Goal: Task Accomplishment & Management: Manage account settings

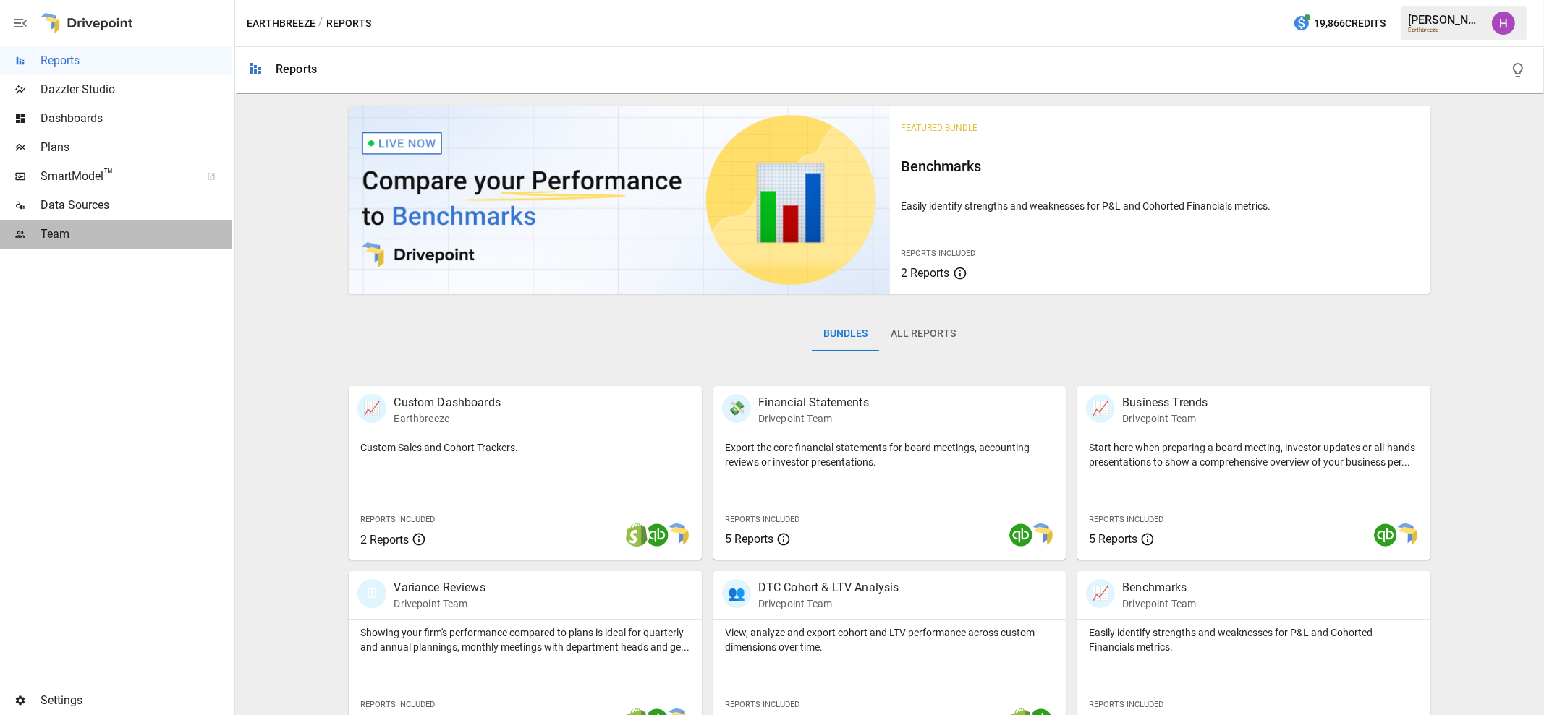
click at [56, 226] on span "Team" at bounding box center [136, 234] width 191 height 17
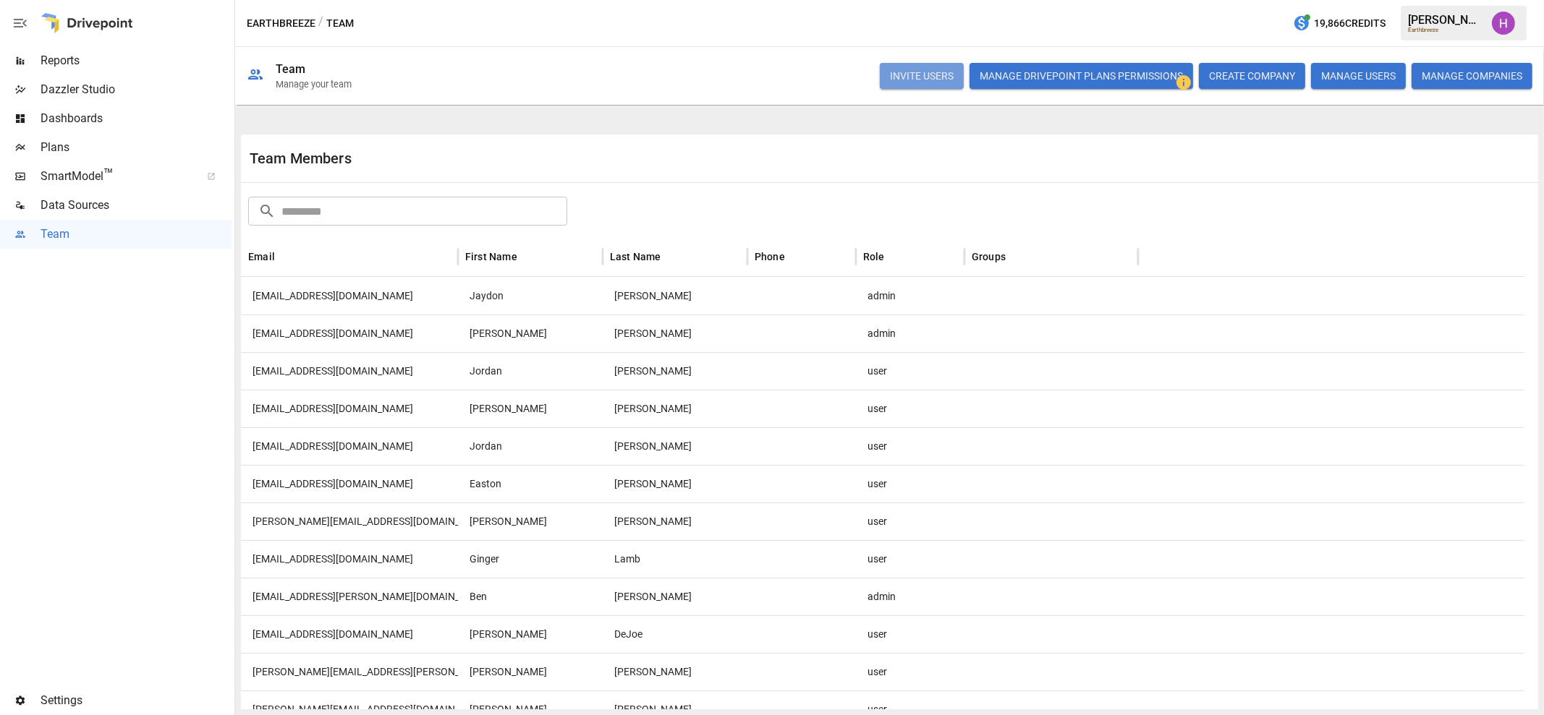
click at [928, 70] on button "INVITE USERS" at bounding box center [922, 76] width 84 height 26
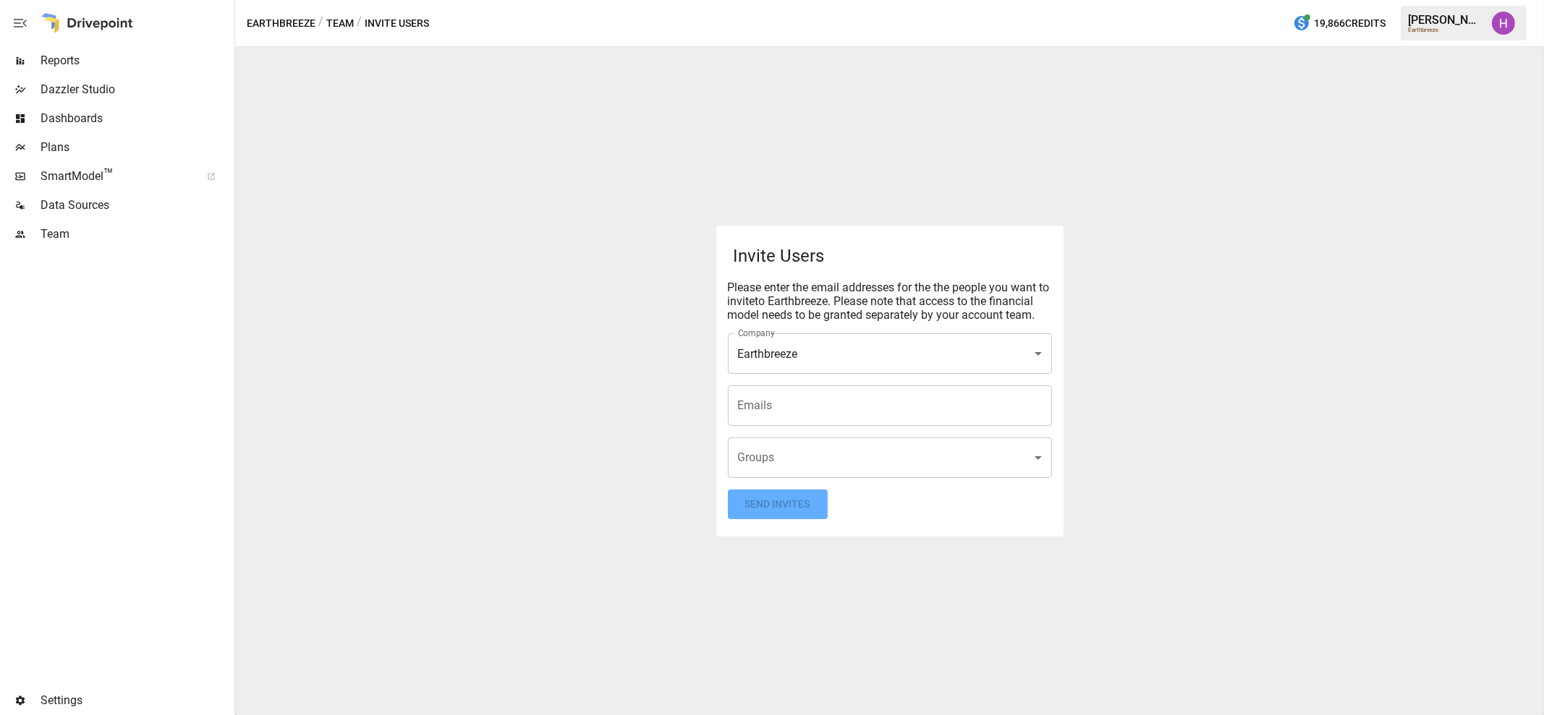
click at [772, 415] on input "Emails" at bounding box center [889, 405] width 311 height 27
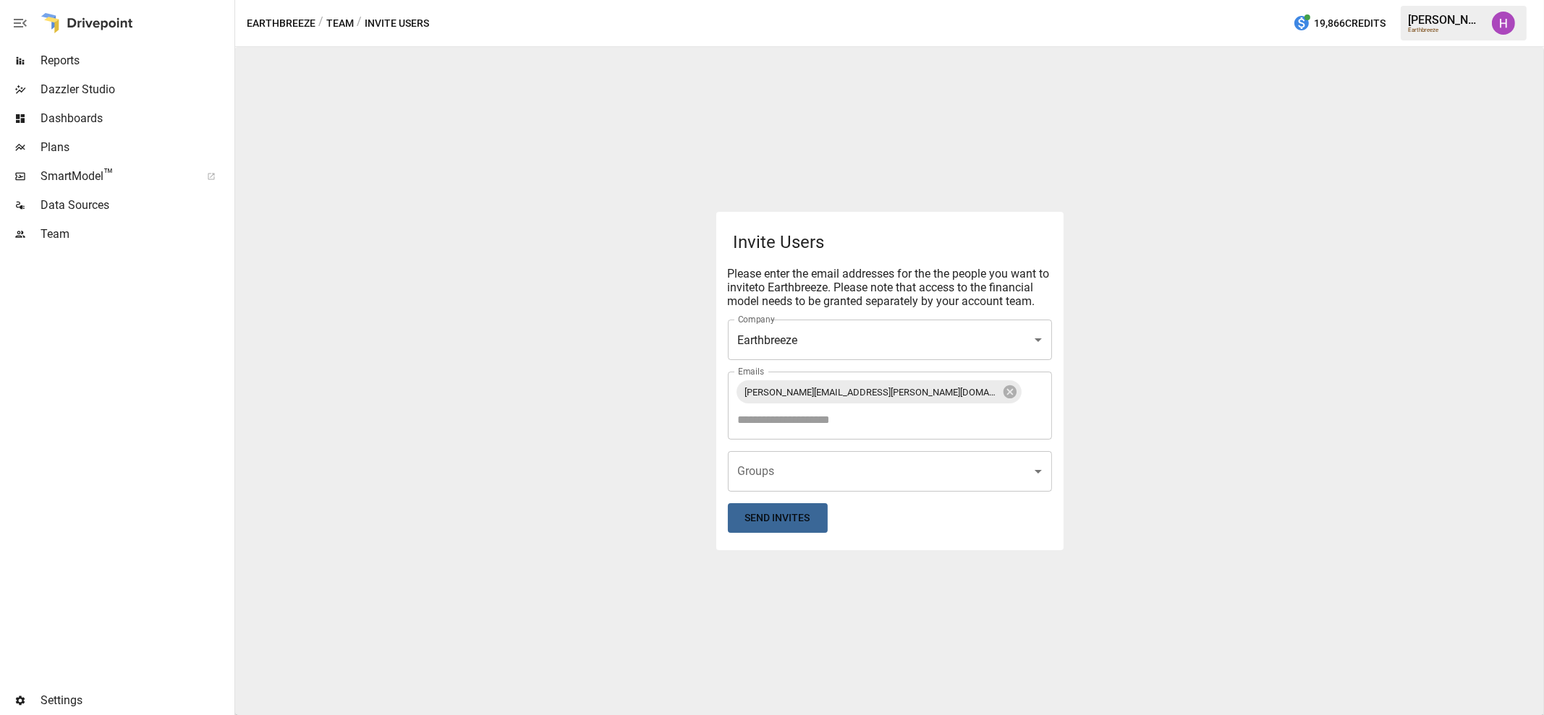
click at [772, 508] on button "Send Invites" at bounding box center [778, 518] width 100 height 30
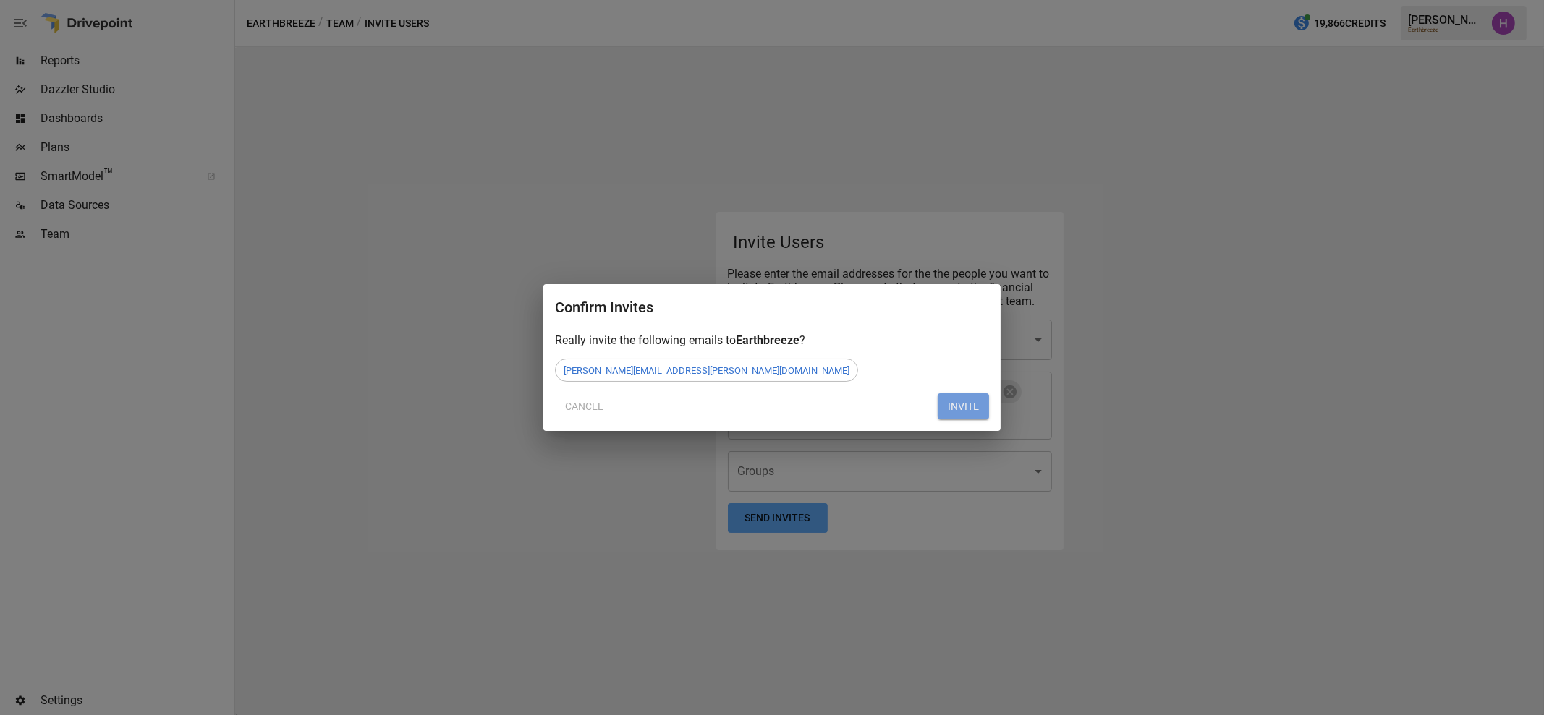
click at [952, 409] on button "INVITE" at bounding box center [962, 406] width 51 height 26
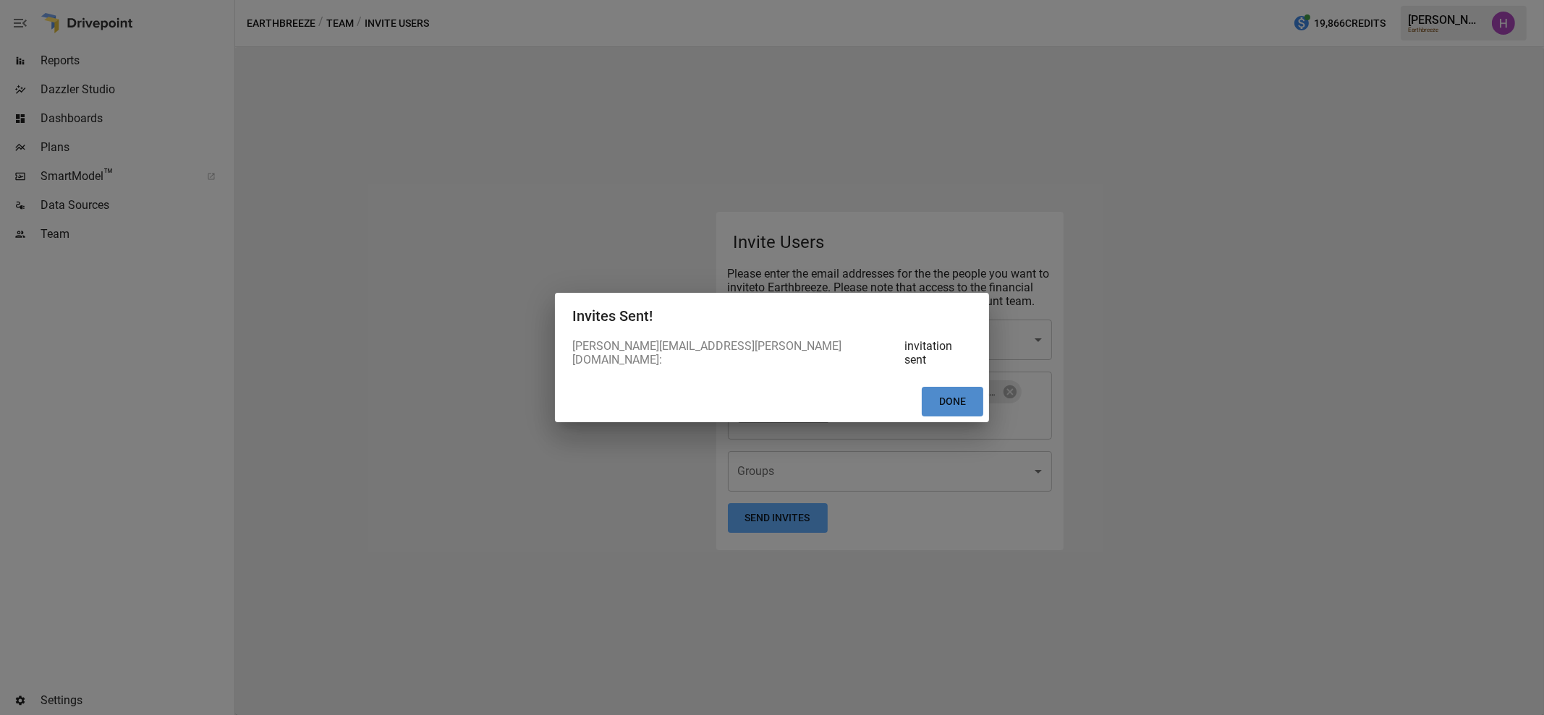
click at [949, 401] on button "Done" at bounding box center [951, 402] width 61 height 30
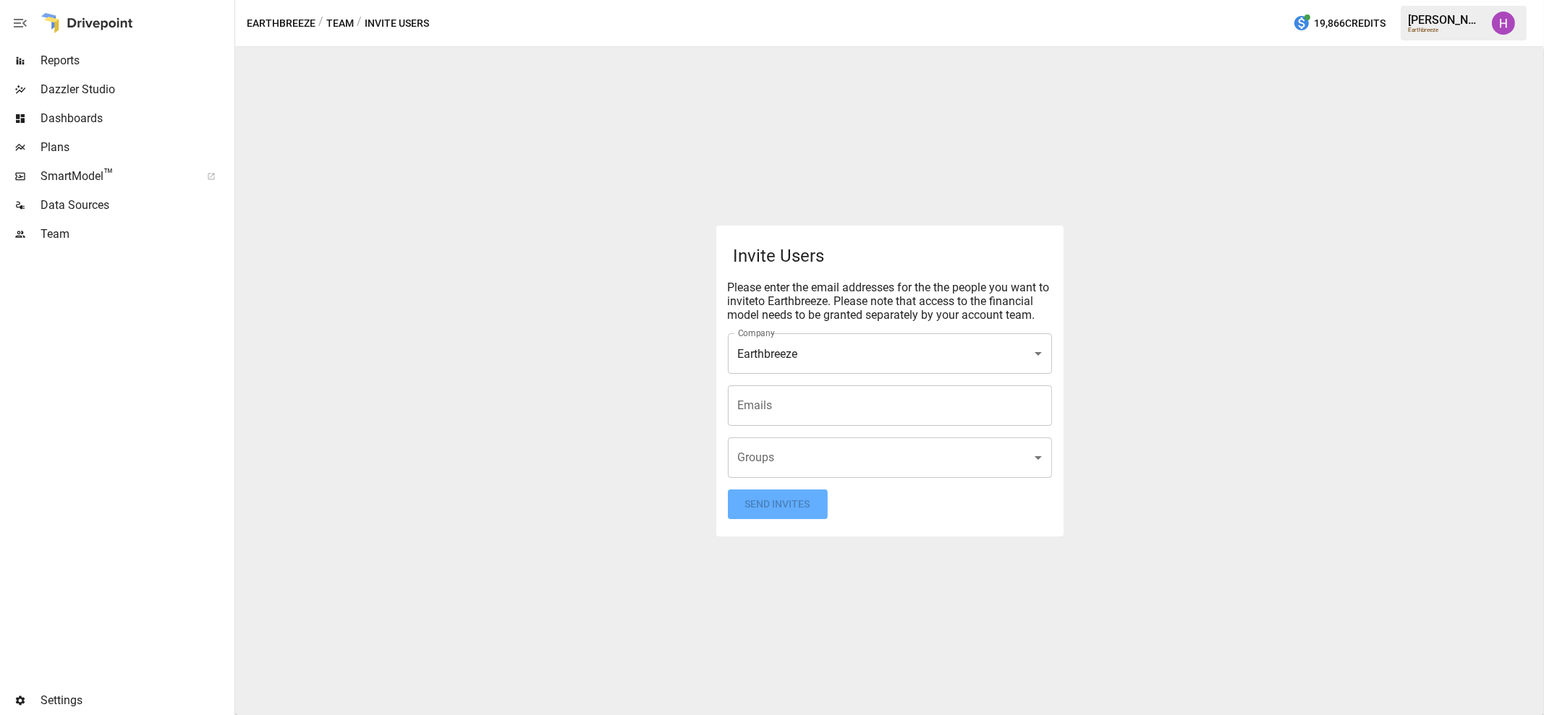
click at [67, 697] on span "Settings" at bounding box center [136, 700] width 191 height 17
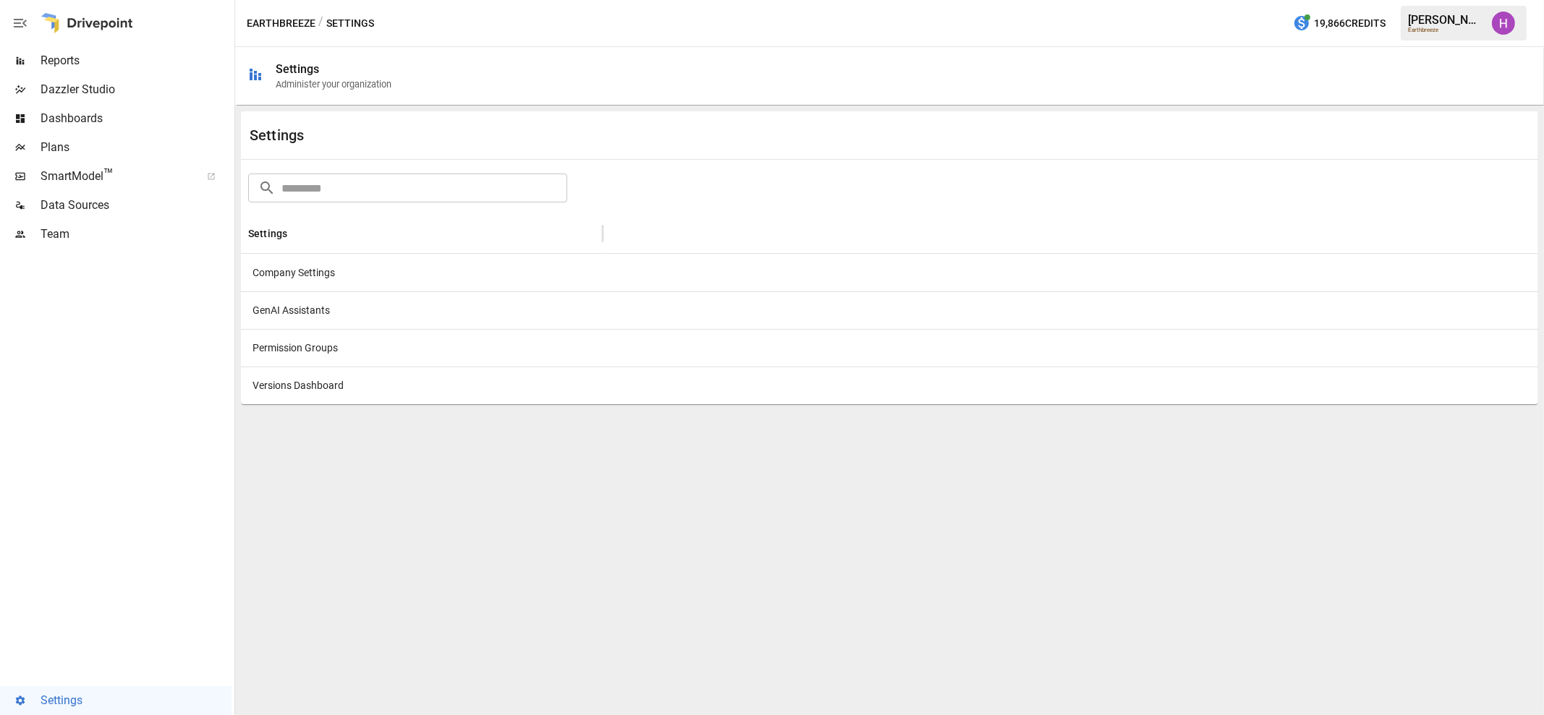
click at [312, 273] on div "Company Settings" at bounding box center [422, 273] width 362 height 38
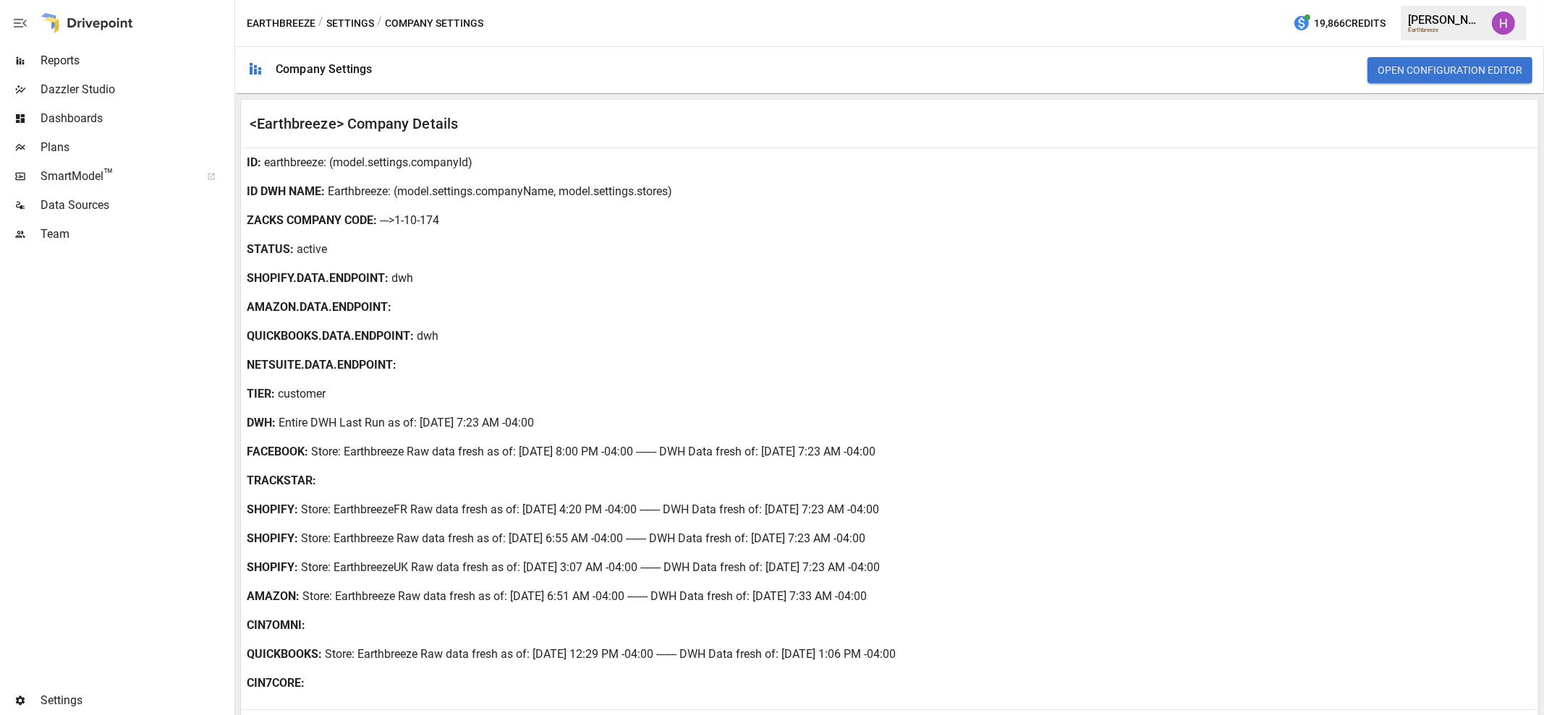
click at [336, 27] on button "Settings" at bounding box center [350, 23] width 48 height 18
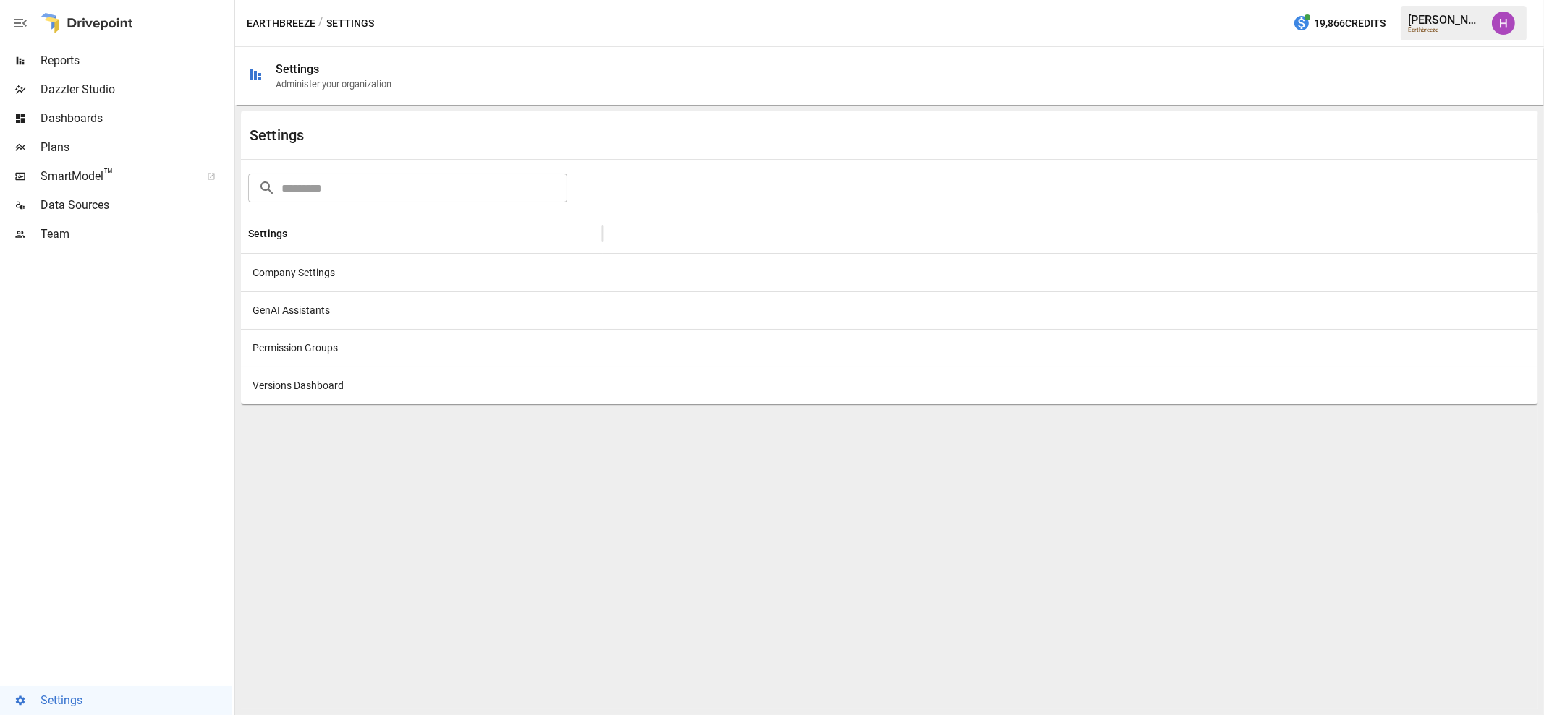
click at [352, 311] on div "GenAI Assistants" at bounding box center [422, 310] width 362 height 38
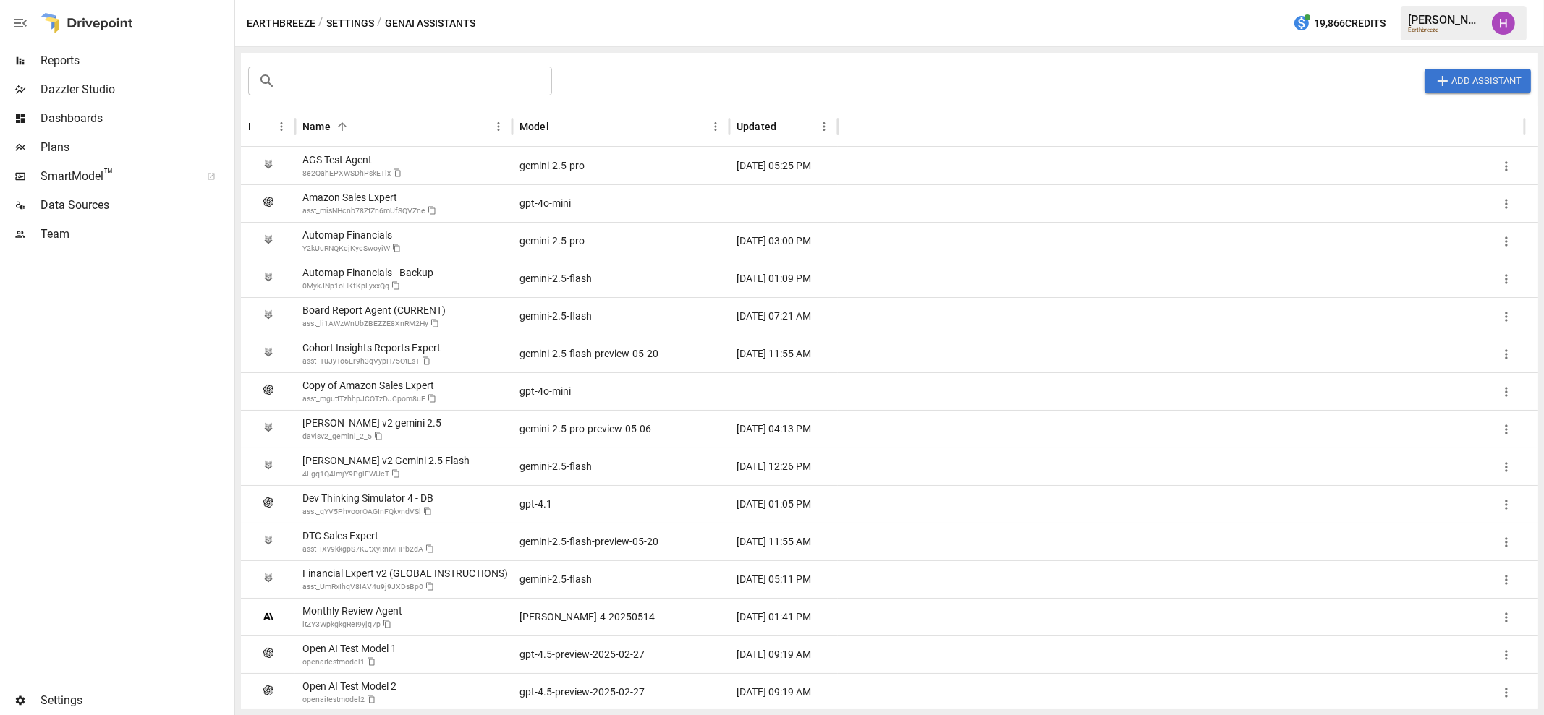
click at [340, 21] on button "Settings" at bounding box center [350, 23] width 48 height 18
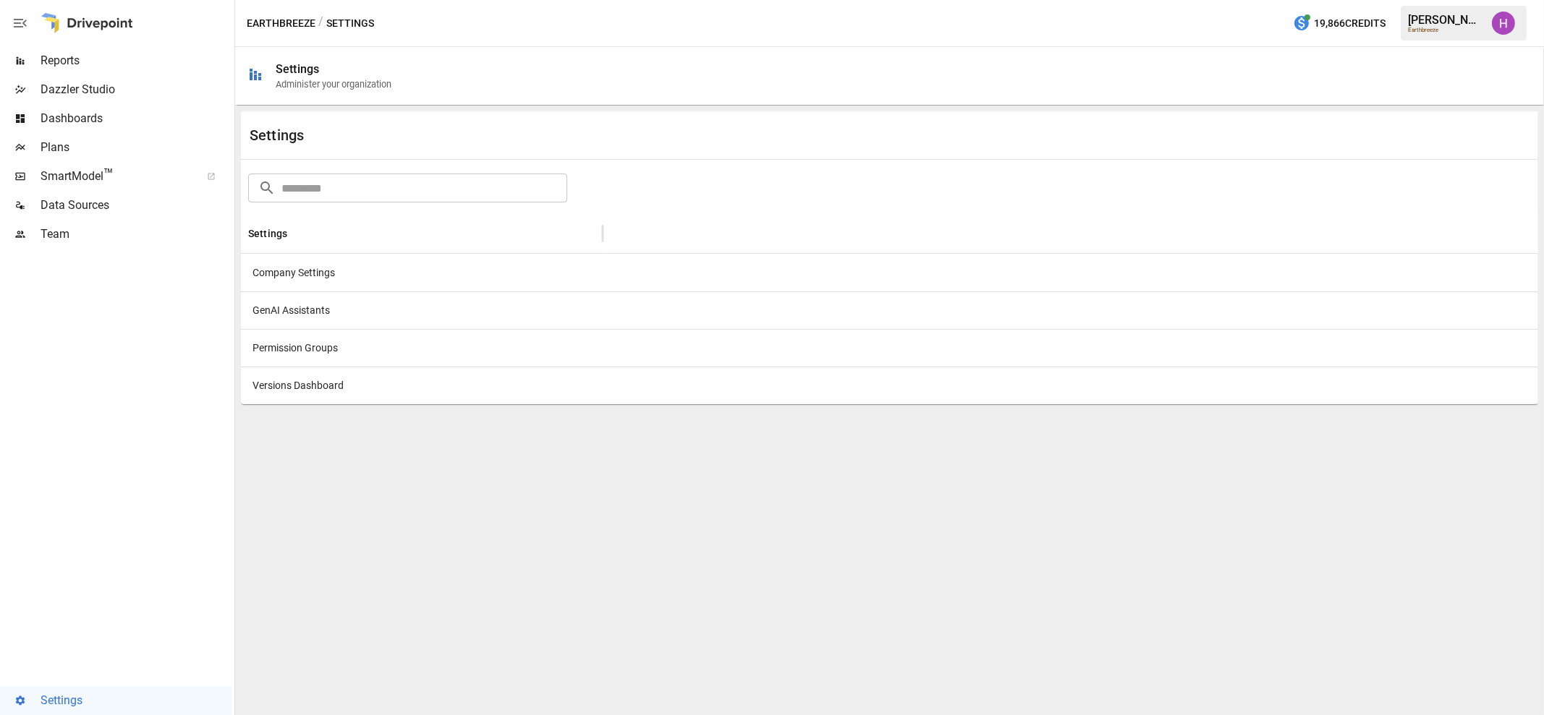
click at [330, 337] on div "Permission Groups" at bounding box center [422, 348] width 362 height 38
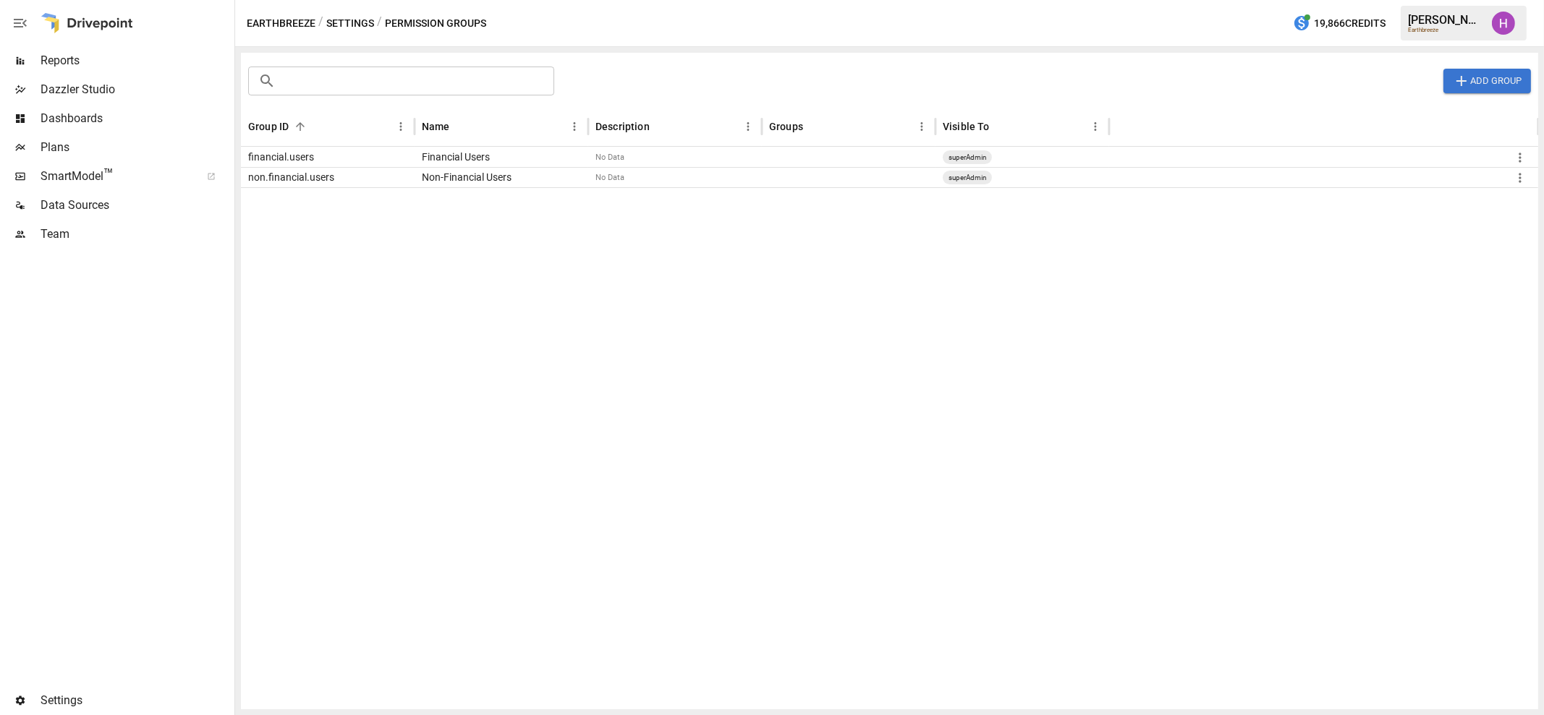
click at [354, 27] on button "Settings" at bounding box center [350, 23] width 48 height 18
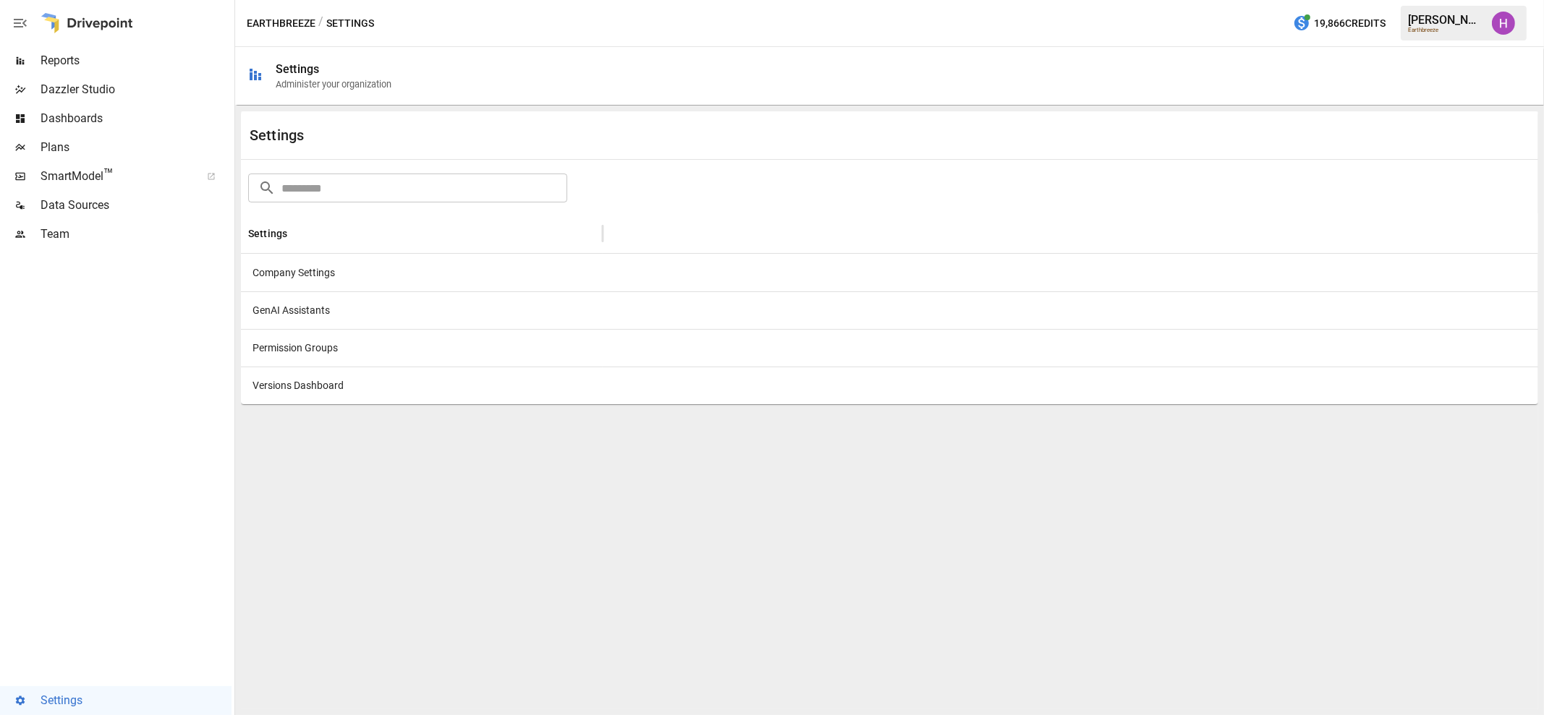
click at [329, 370] on div "Versions Dashboard" at bounding box center [422, 386] width 362 height 38
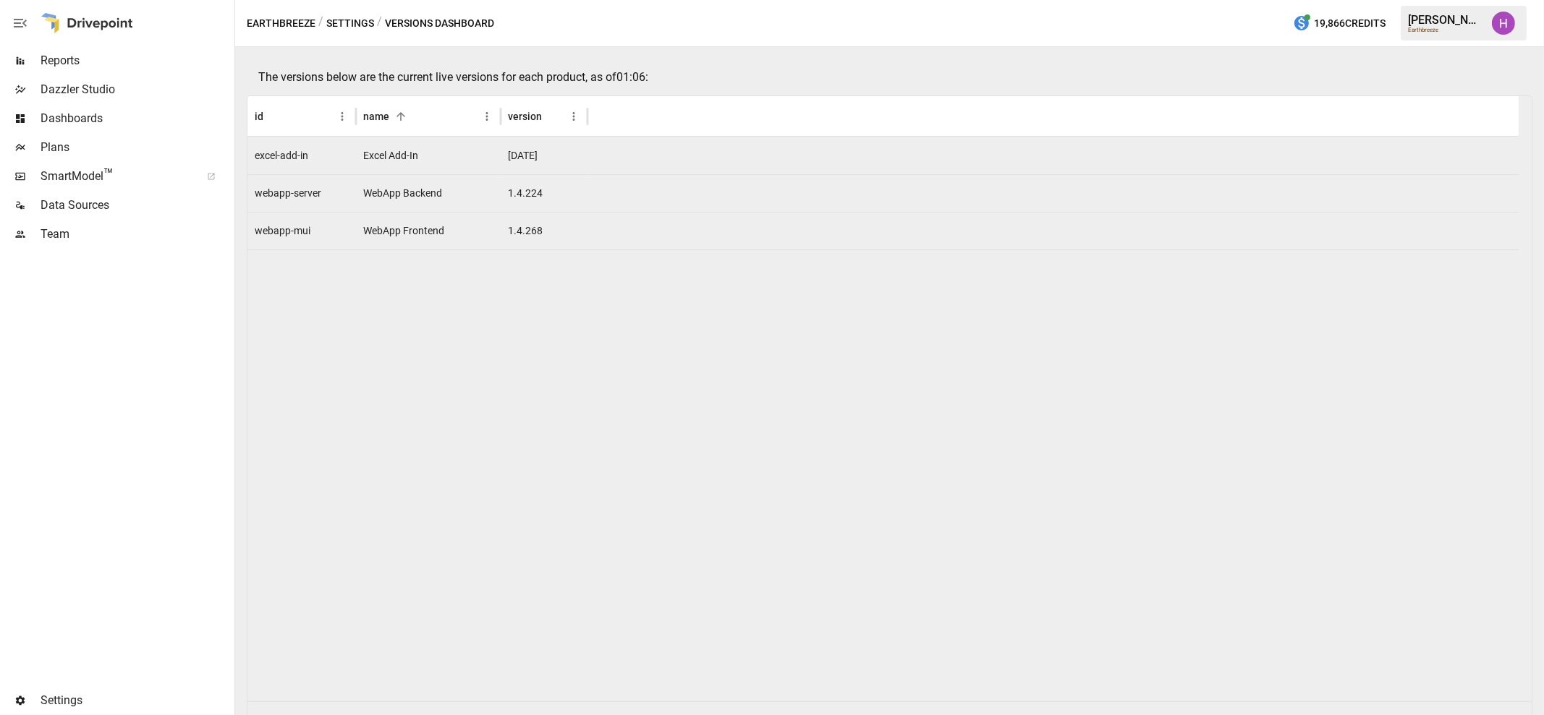
click at [344, 20] on button "Settings" at bounding box center [350, 23] width 48 height 18
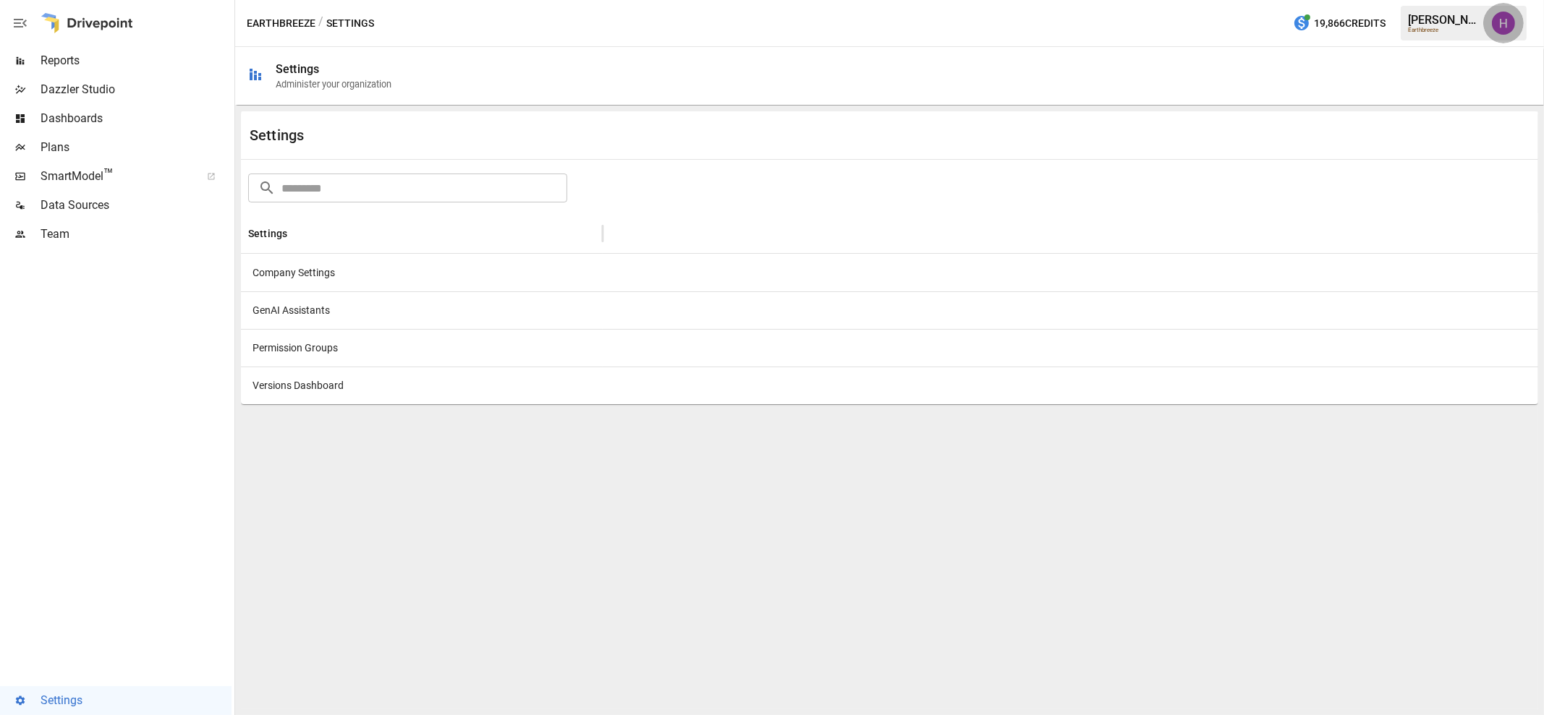
click at [1499, 21] on img "Harry Antonio" at bounding box center [1502, 23] width 23 height 23
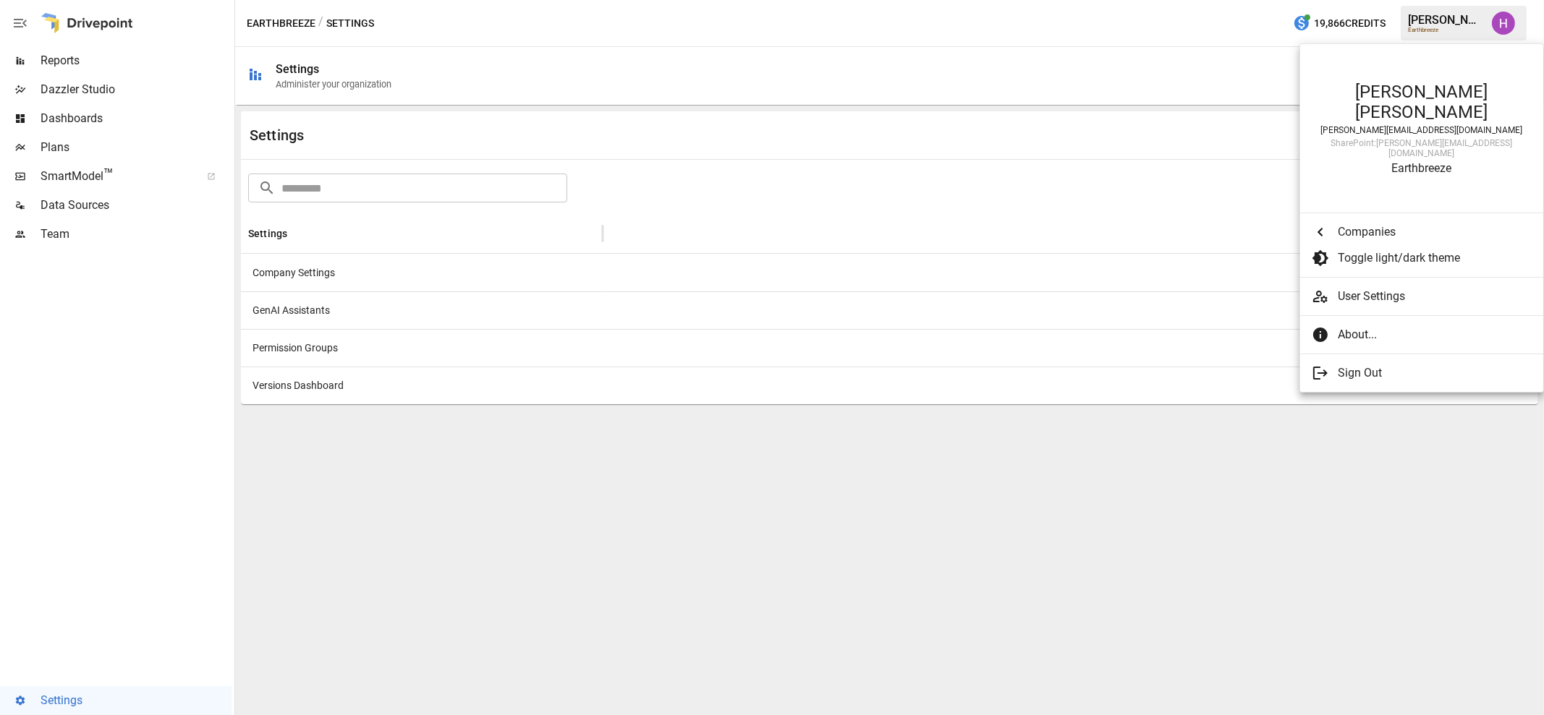
scroll to position [2057, 0]
click at [1389, 288] on span "User Settings" at bounding box center [1434, 296] width 194 height 17
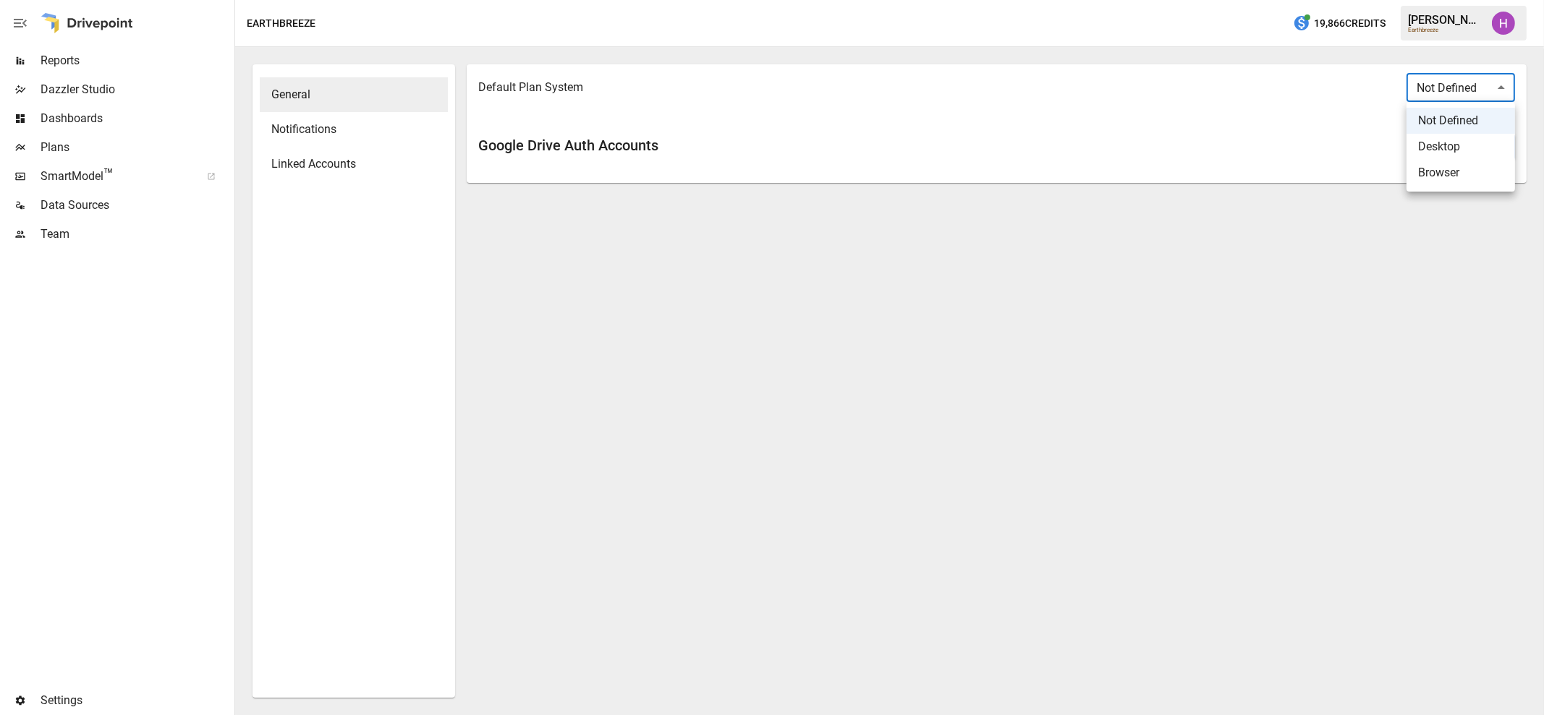
click at [1457, 0] on body "Reports Dazzler Studio Dashboards Plans SmartModel ™ Data Sources Team Settings…" at bounding box center [772, 0] width 1544 height 0
click at [1206, 269] on div at bounding box center [772, 357] width 1544 height 715
click at [1509, 25] on img "Harry Antonio" at bounding box center [1502, 23] width 23 height 23
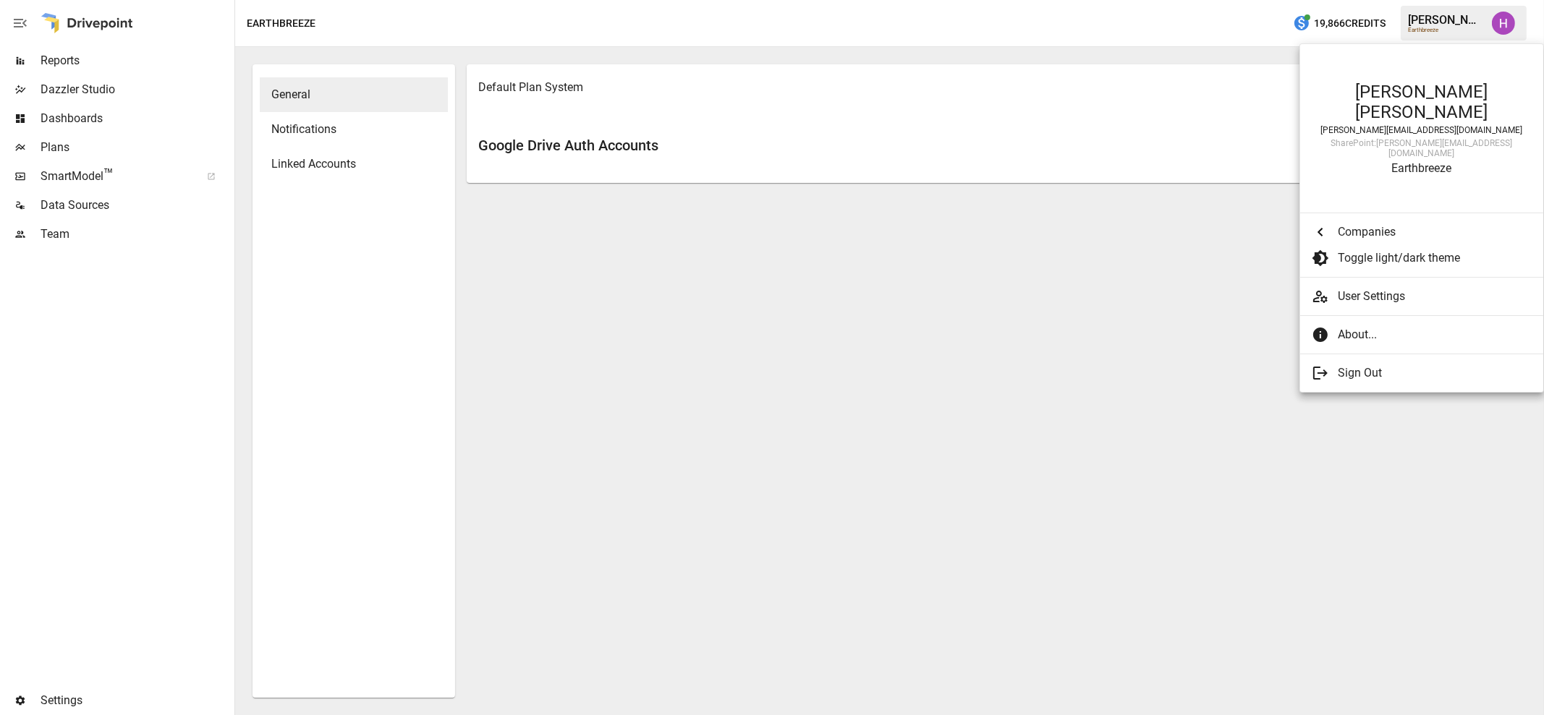
scroll to position [2000, 0]
click at [1143, 325] on div at bounding box center [772, 357] width 1544 height 715
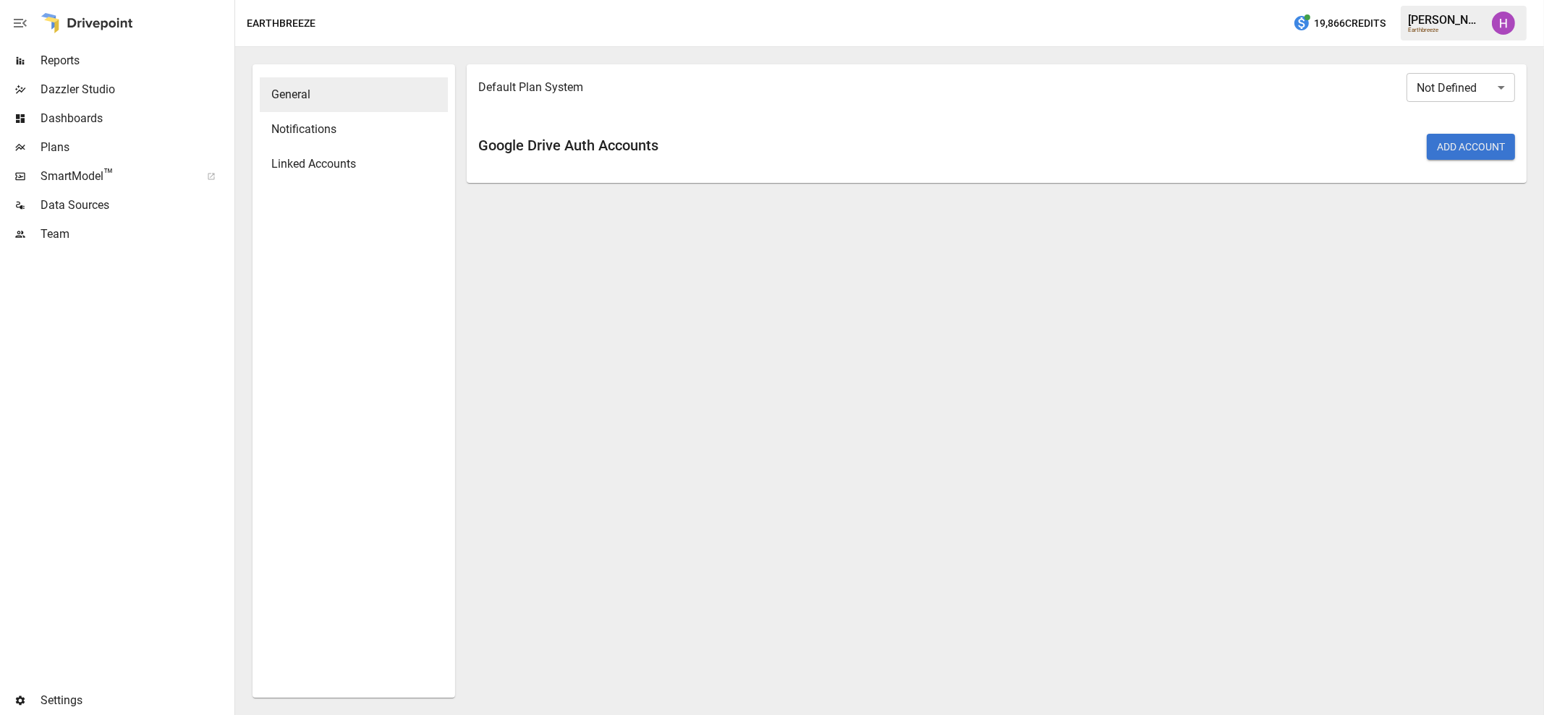
click at [1493, 0] on body "Reports Dazzler Studio Dashboards Plans SmartModel ™ Data Sources Team Settings…" at bounding box center [772, 0] width 1544 height 0
